Goal: Check status: Check status

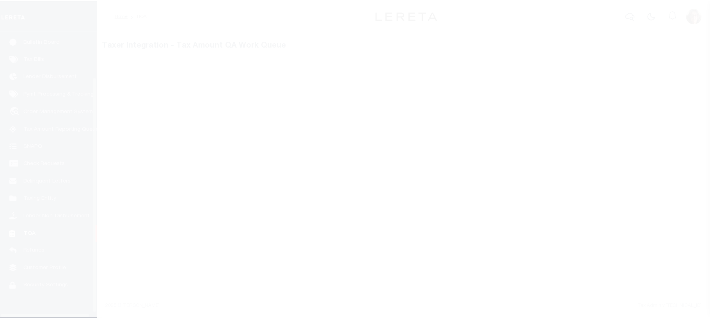
scroll to position [61, 0]
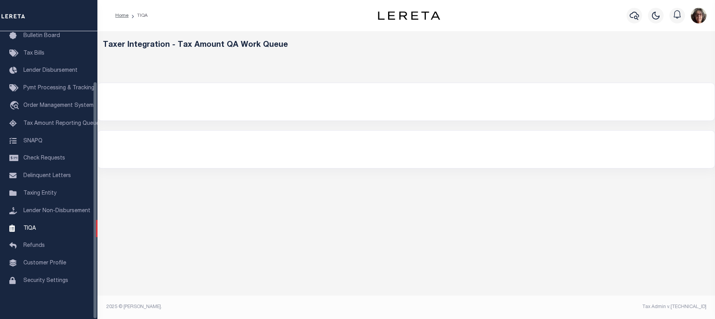
select select "200"
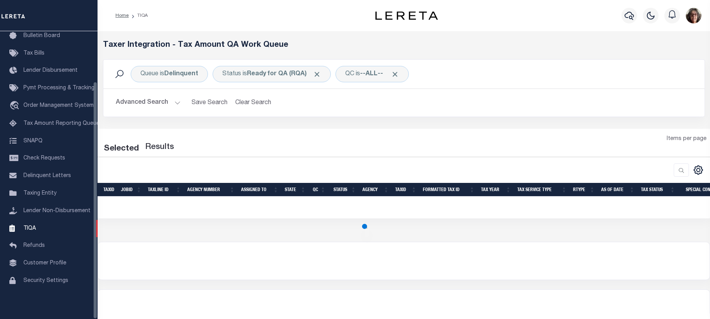
select select "200"
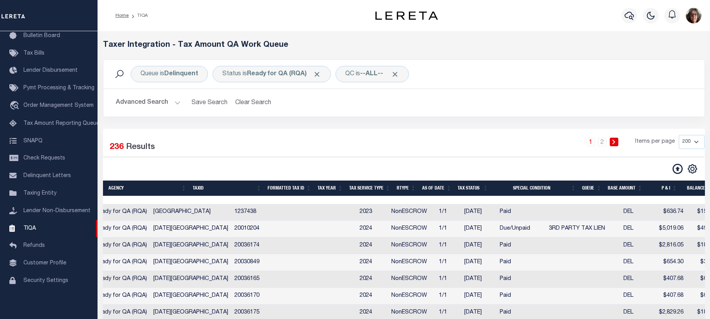
scroll to position [0, 50]
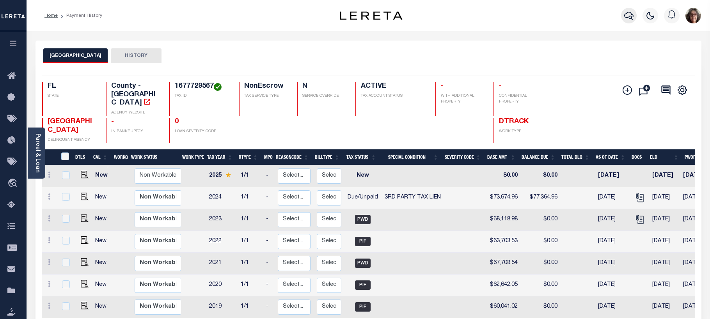
click at [627, 17] on icon "button" at bounding box center [628, 15] width 9 height 9
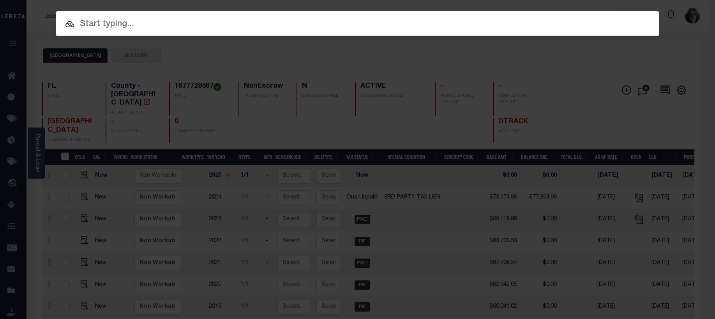
paste input "4333929107"
type input "4333929107"
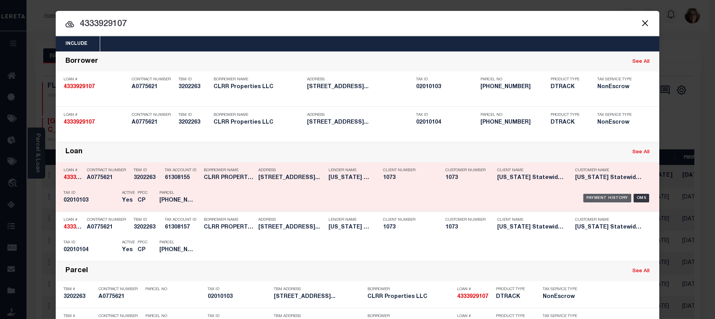
click at [601, 198] on div "Payment History" at bounding box center [608, 198] width 48 height 9
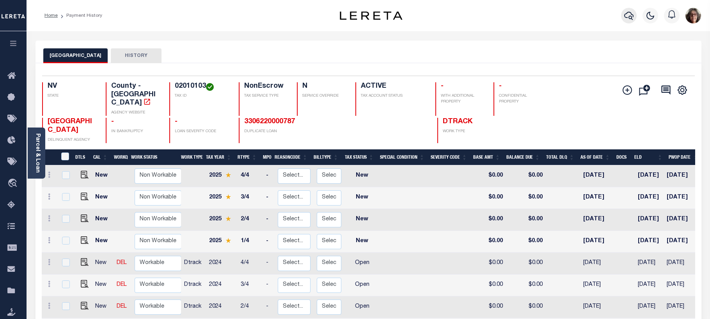
click at [628, 17] on icon "button" at bounding box center [628, 15] width 9 height 9
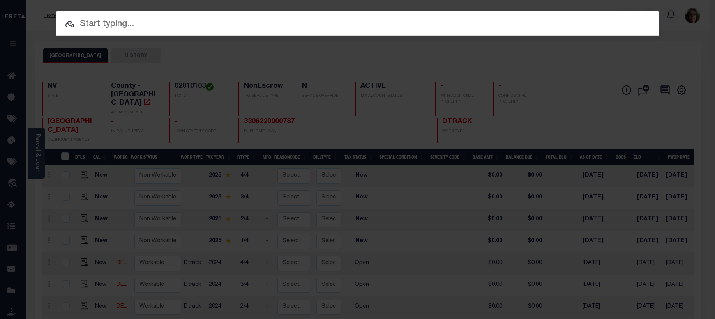
paste input "72465"
type input "72465"
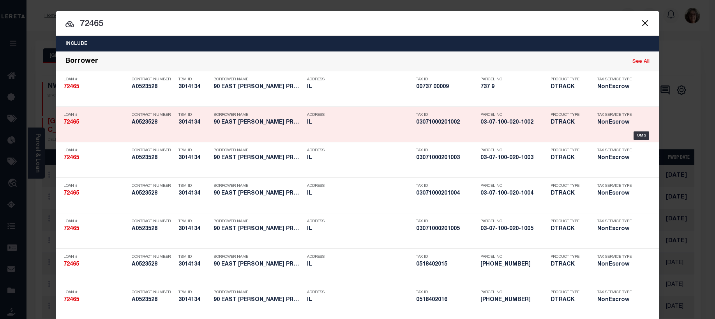
drag, startPoint x: 513, startPoint y: 142, endPoint x: 509, endPoint y: 139, distance: 4.8
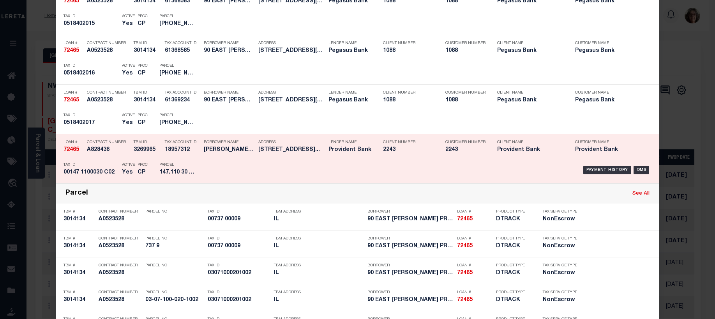
scroll to position [1014, 0]
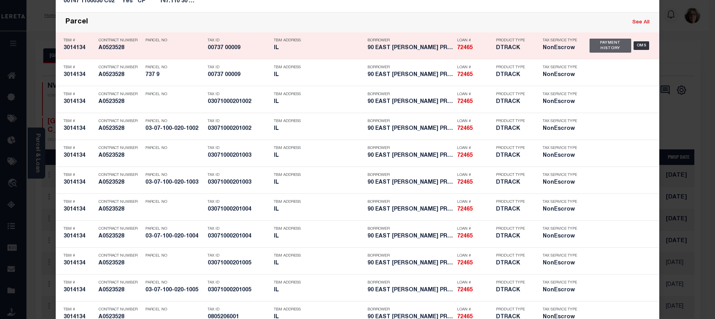
click at [604, 50] on div "Payment History" at bounding box center [611, 46] width 42 height 14
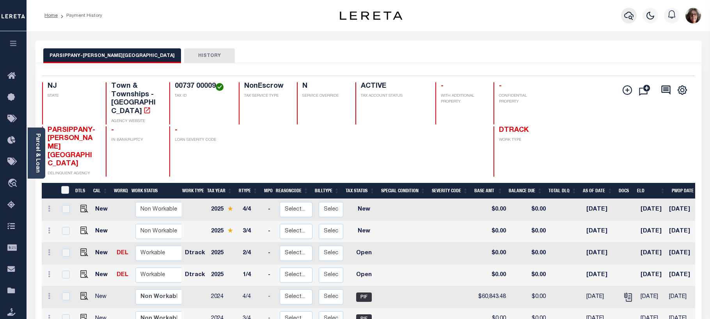
click at [629, 14] on icon "button" at bounding box center [628, 15] width 9 height 9
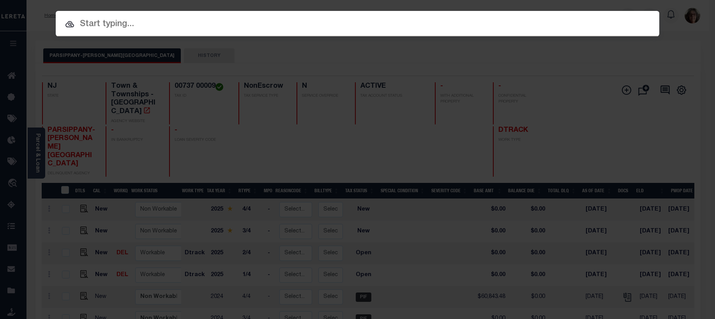
paste input "91-73-09-000-029.200-011"
type input "91-73-09-000-029.200-011"
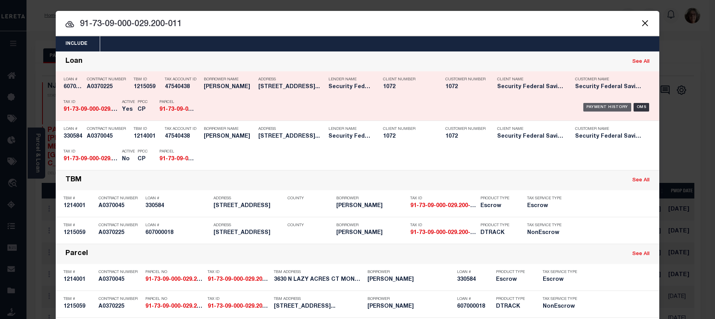
click at [613, 108] on div "Payment History" at bounding box center [608, 107] width 48 height 9
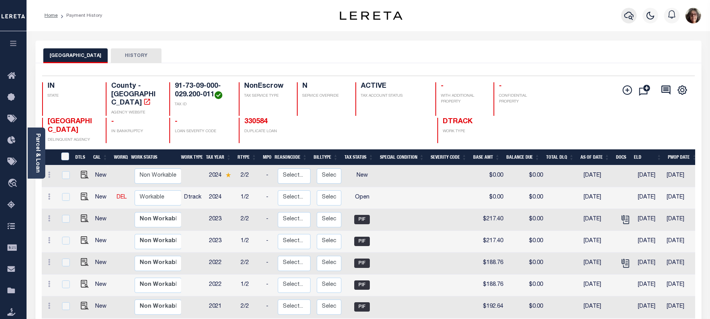
click at [632, 17] on icon "button" at bounding box center [628, 15] width 9 height 9
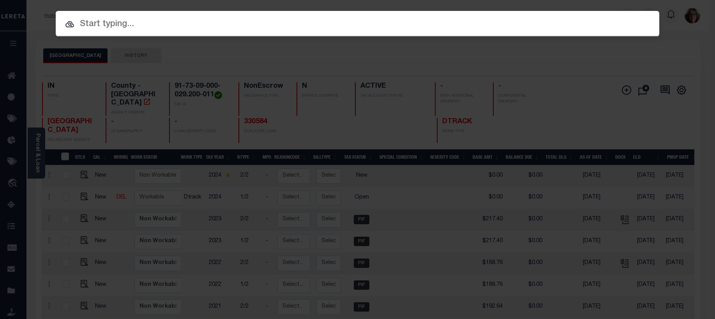
paste input "10182489"
type input "10182489"
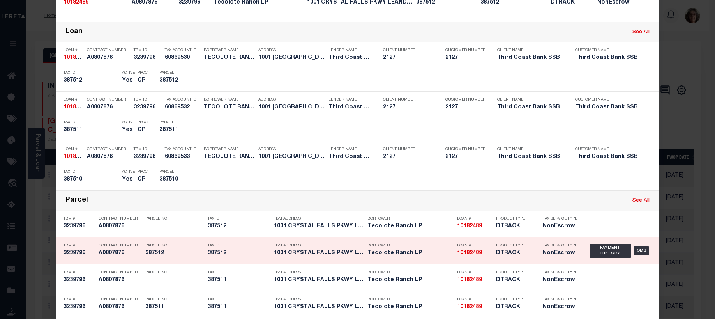
scroll to position [156, 0]
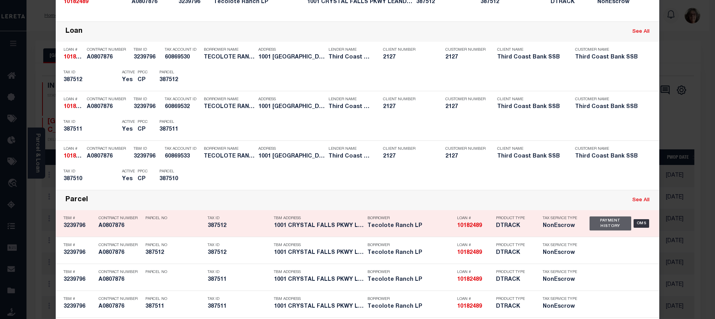
click at [600, 222] on div "Payment History" at bounding box center [611, 223] width 42 height 14
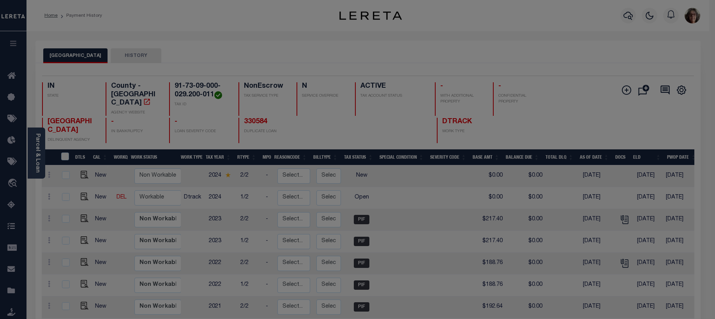
scroll to position [0, 0]
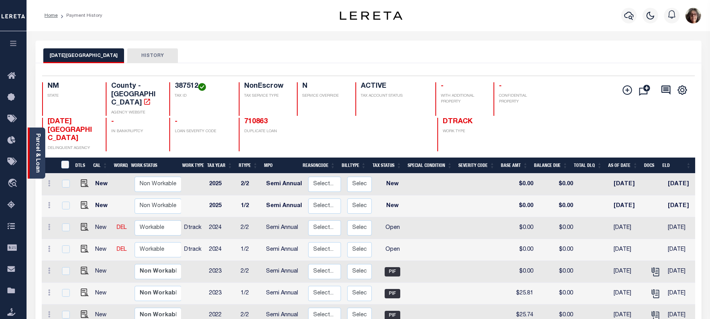
click at [37, 152] on link "Parcel & Loan" at bounding box center [37, 152] width 5 height 39
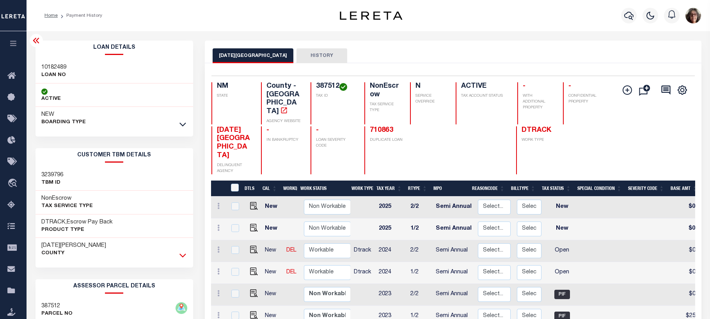
click at [182, 257] on icon at bounding box center [182, 255] width 7 height 8
